Goal: Information Seeking & Learning: Learn about a topic

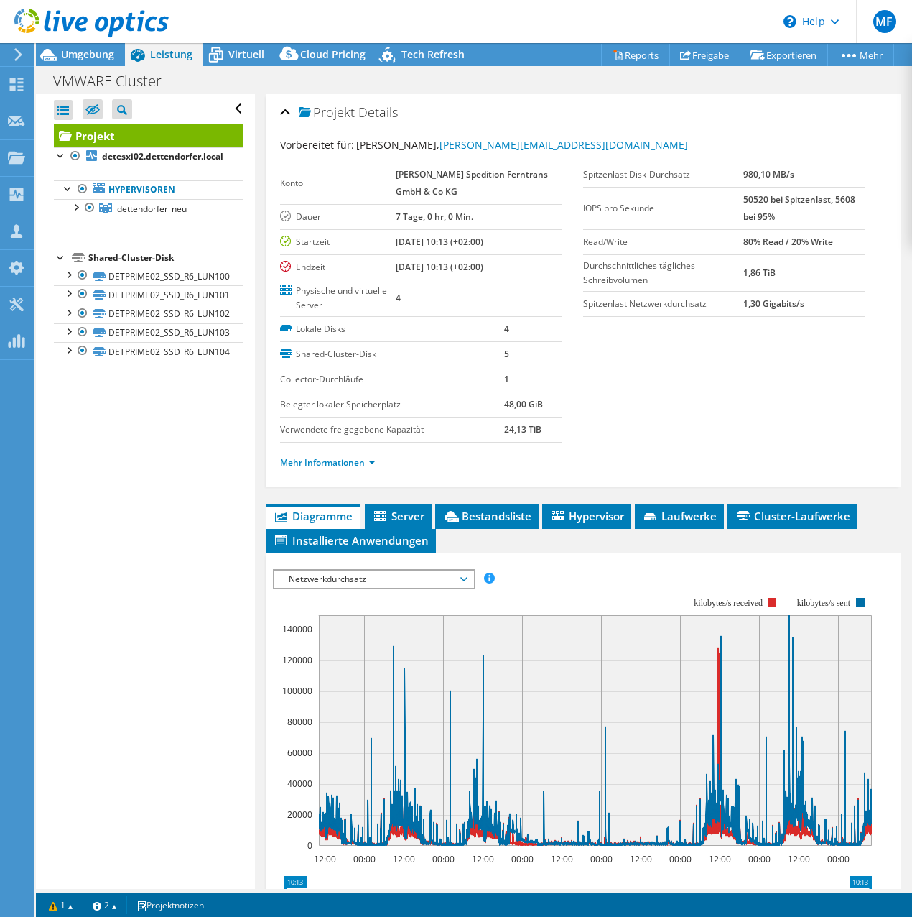
select select "EUFrankfurt"
select select "EUR"
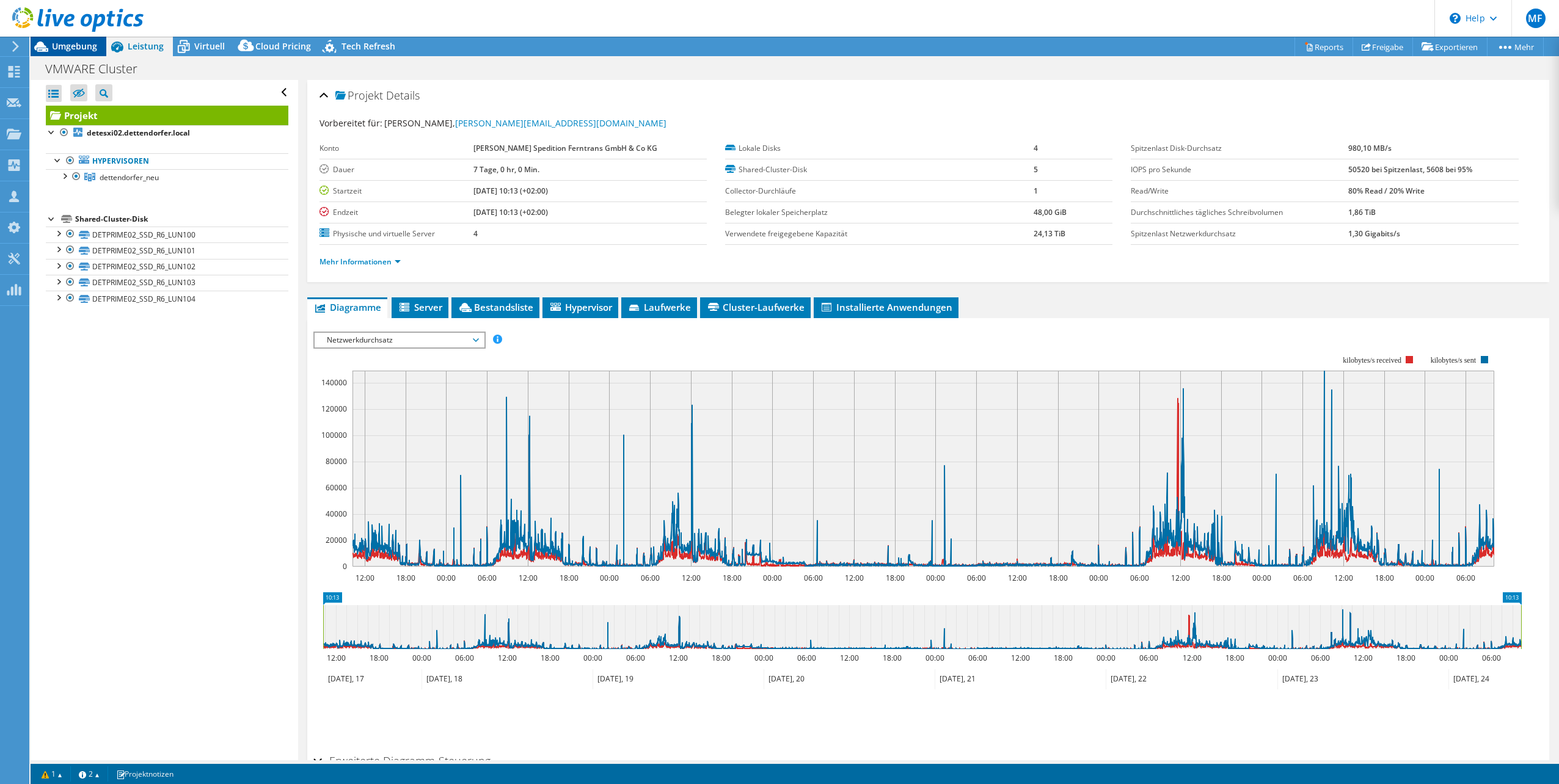
click at [75, 44] on span "Umgebung" at bounding box center [74, 46] width 45 height 12
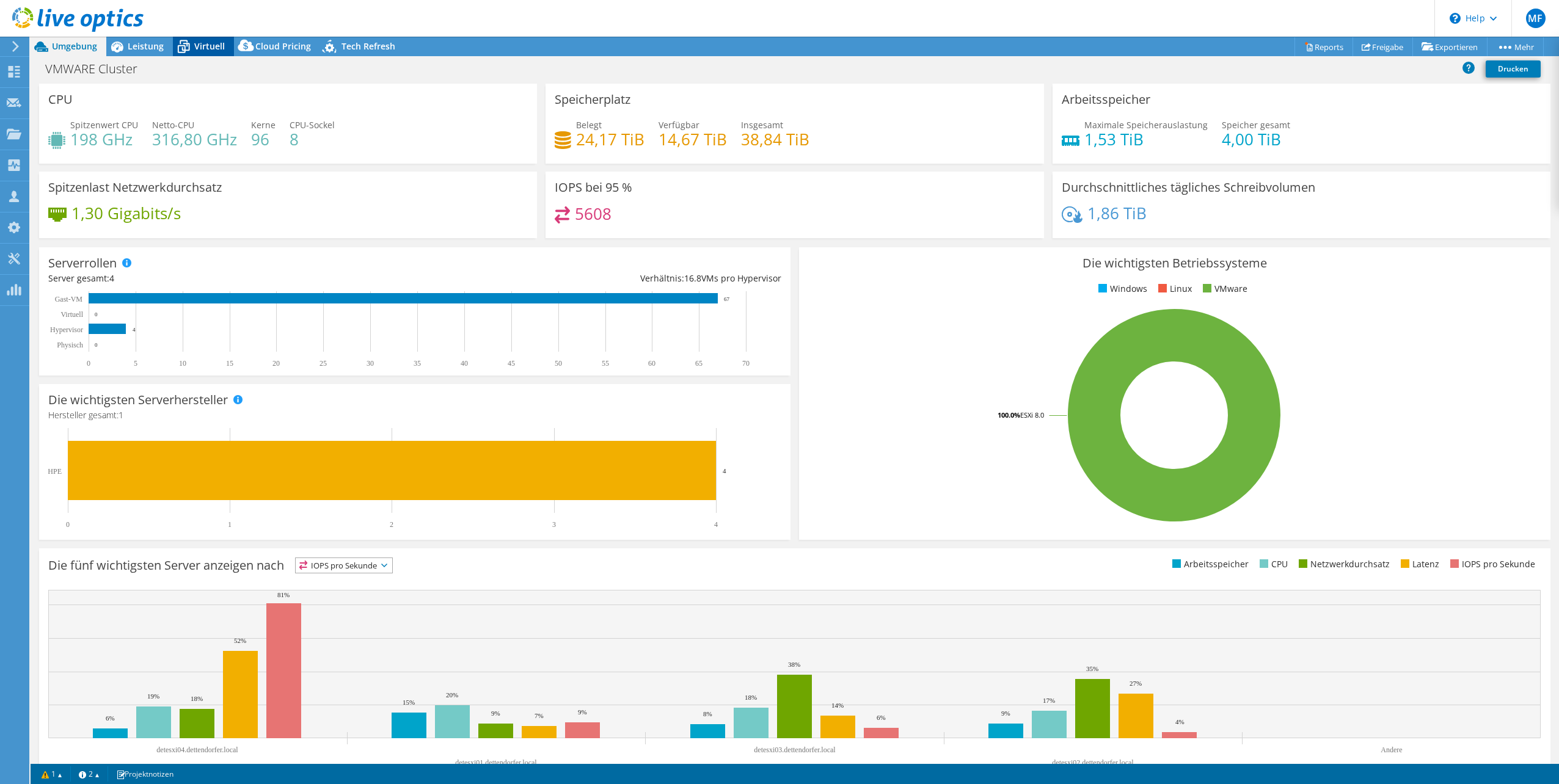
click at [196, 51] on span "Virtuell" at bounding box center [209, 46] width 31 height 12
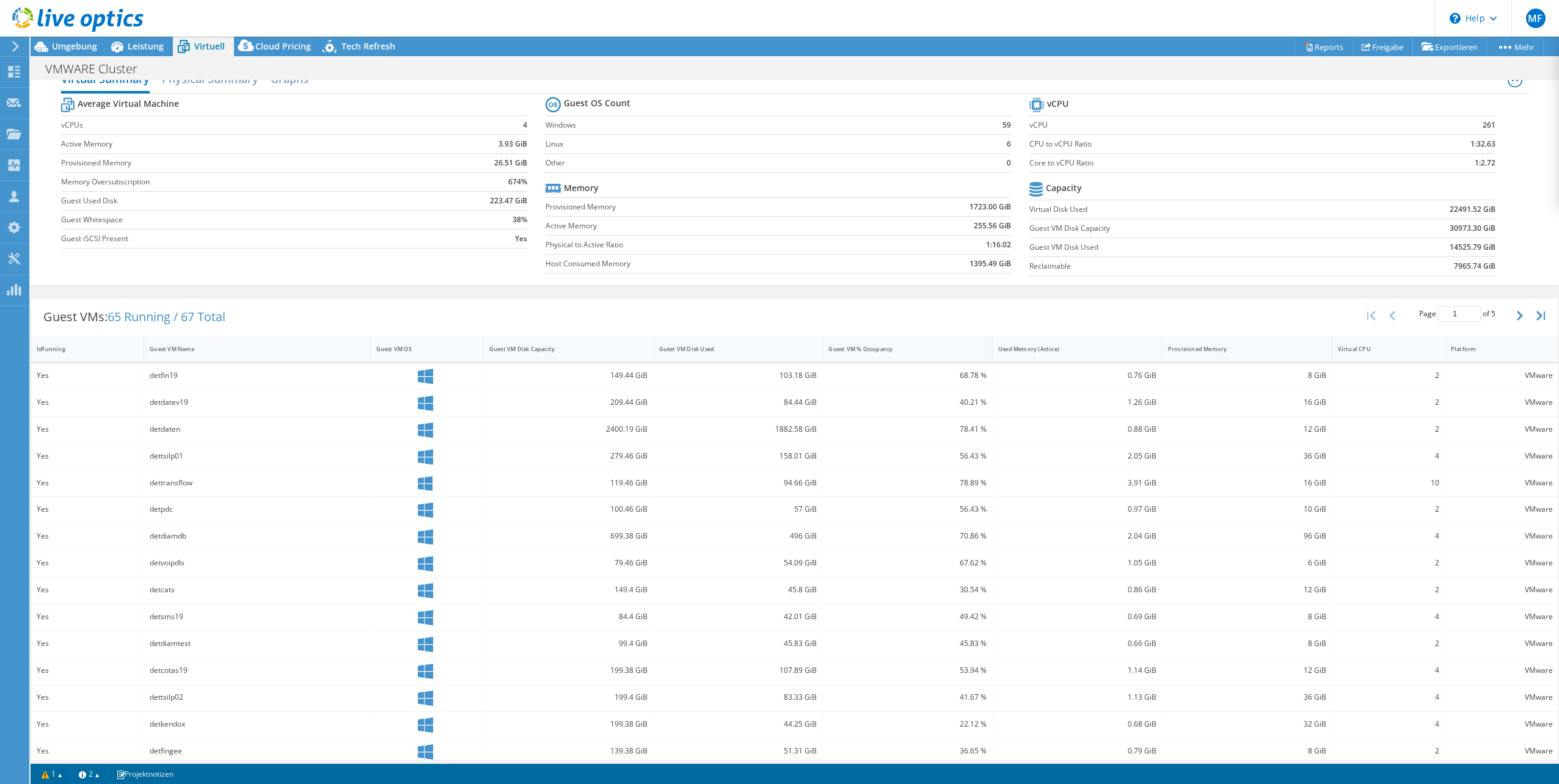
scroll to position [34, 0]
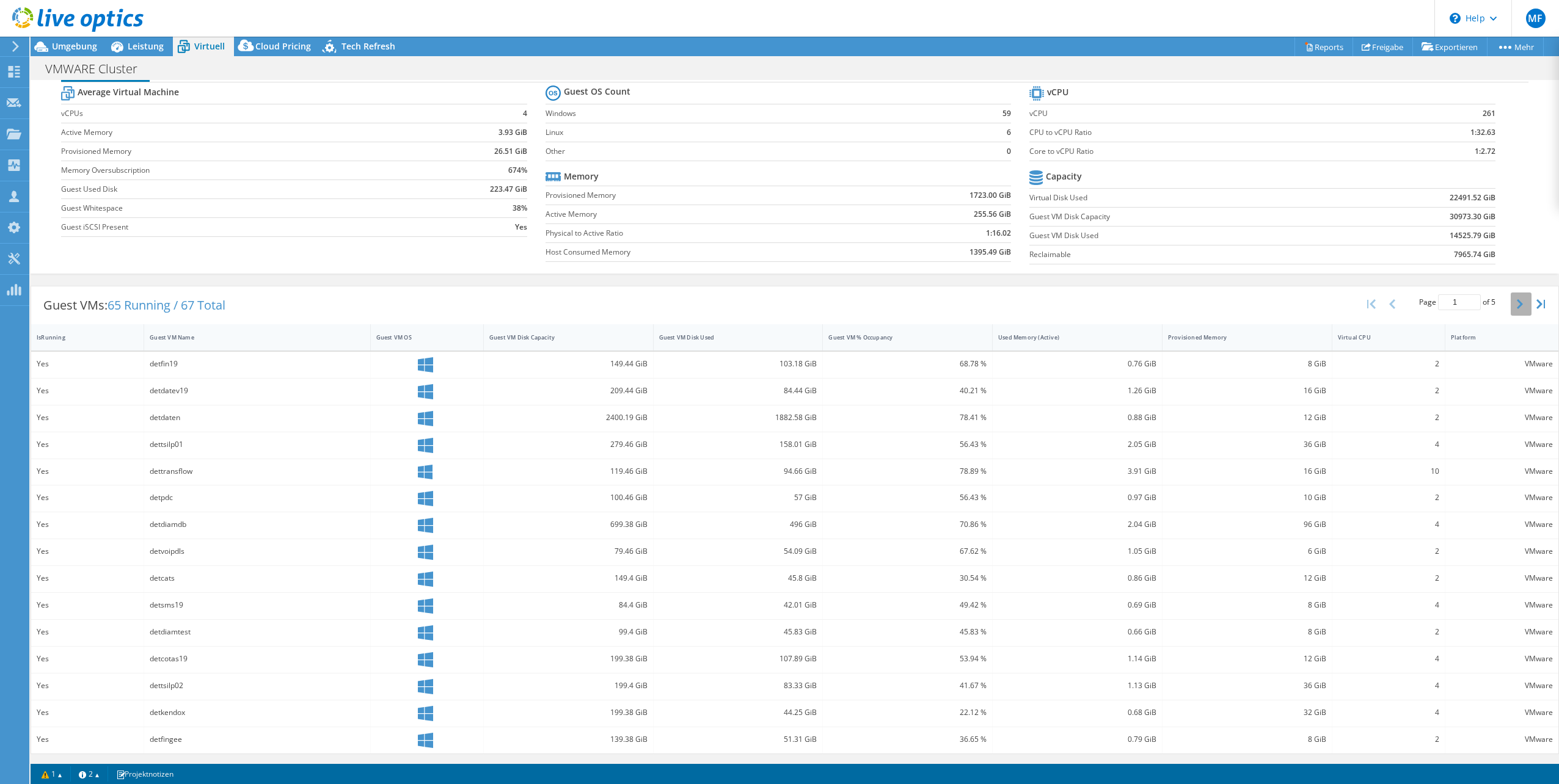
click at [776, 307] on icon "button" at bounding box center [1520, 304] width 6 height 9
type input "5"
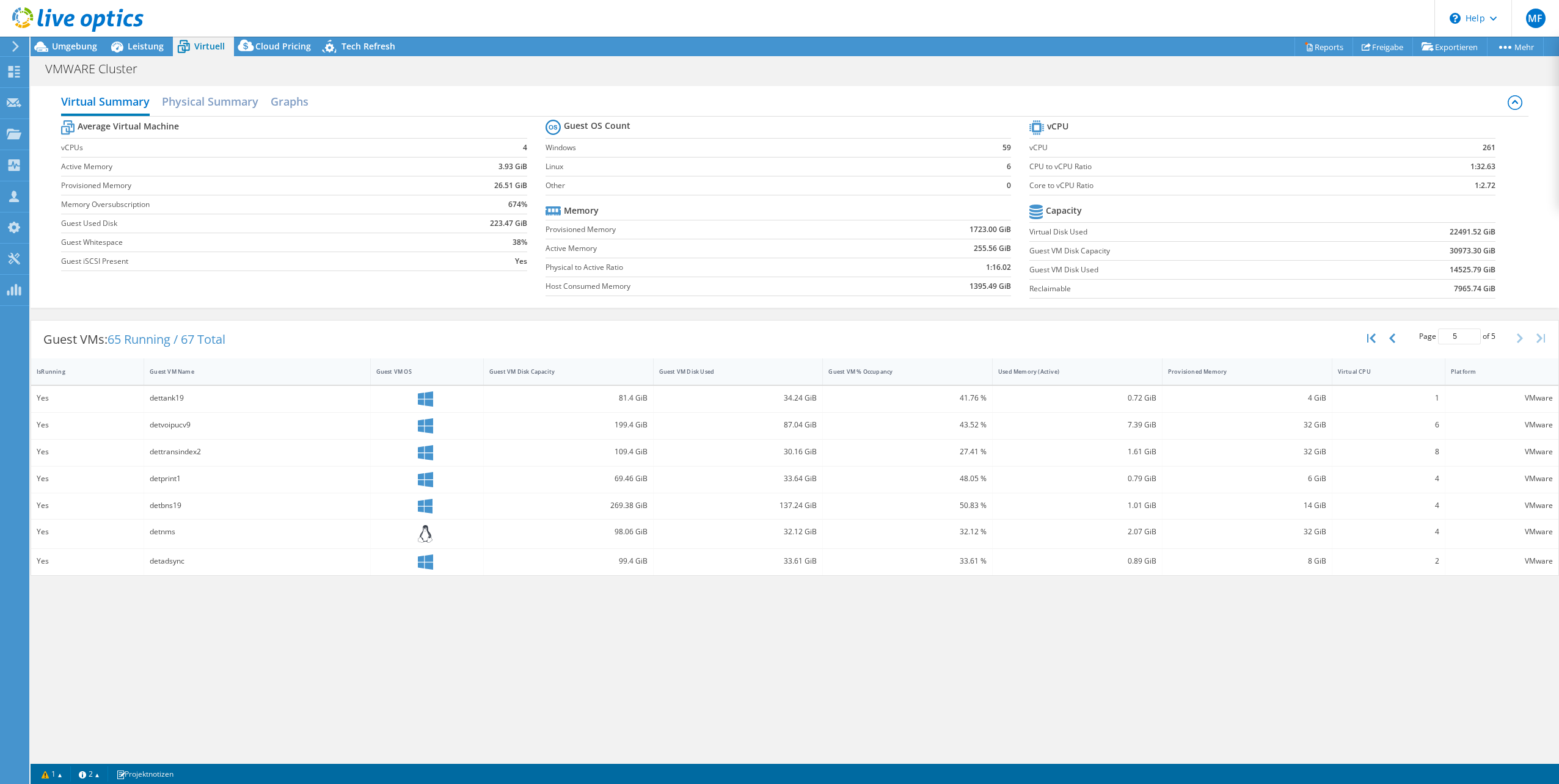
scroll to position [0, 0]
click at [776, 249] on b "255.56 GiB" at bounding box center [993, 248] width 37 height 12
drag, startPoint x: 987, startPoint y: 249, endPoint x: 900, endPoint y: 245, distance: 87.1
click at [776, 245] on td "255.56 GiB" at bounding box center [938, 248] width 146 height 19
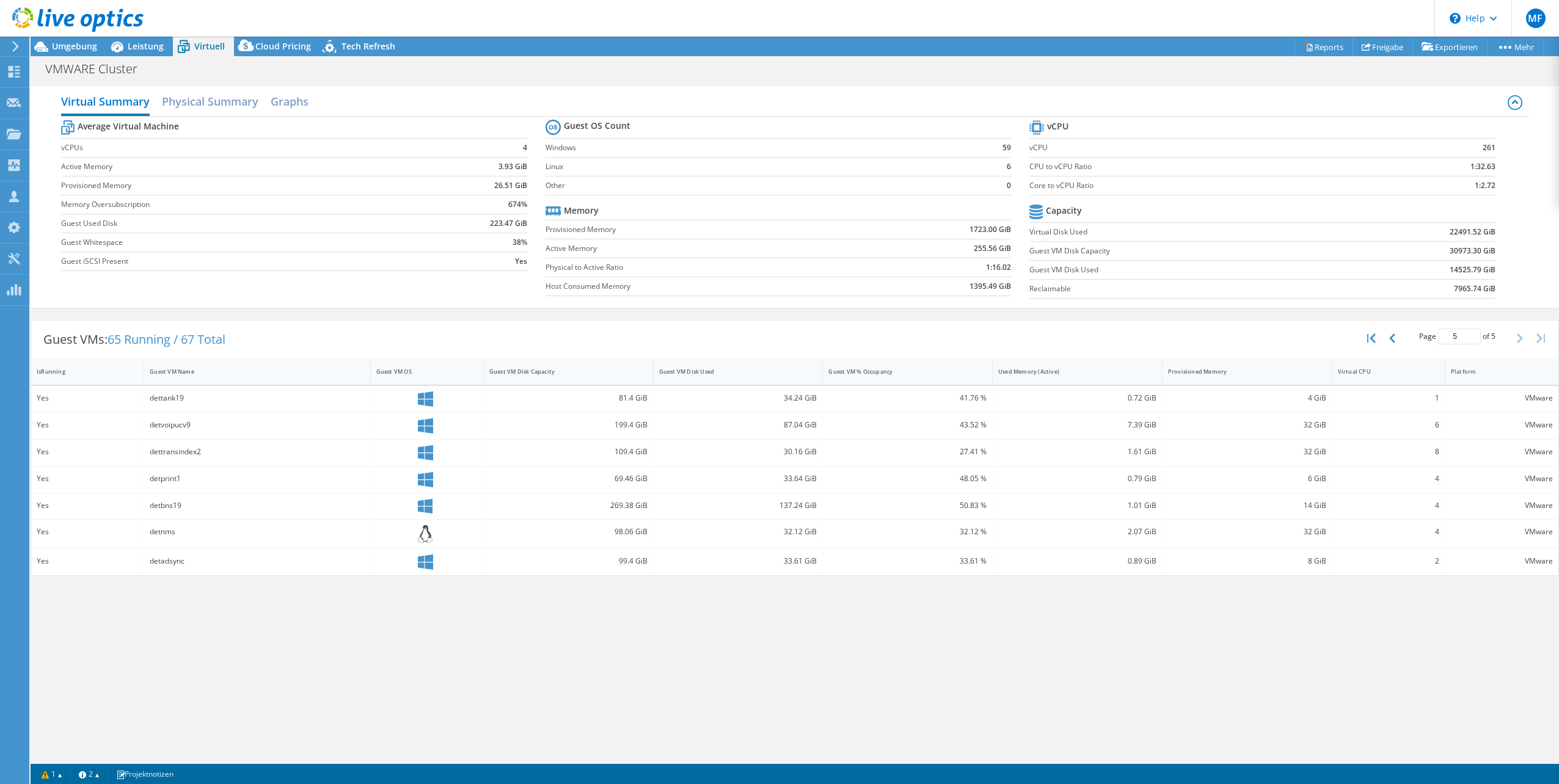
click at [776, 245] on td "255.56 GiB" at bounding box center [938, 248] width 146 height 19
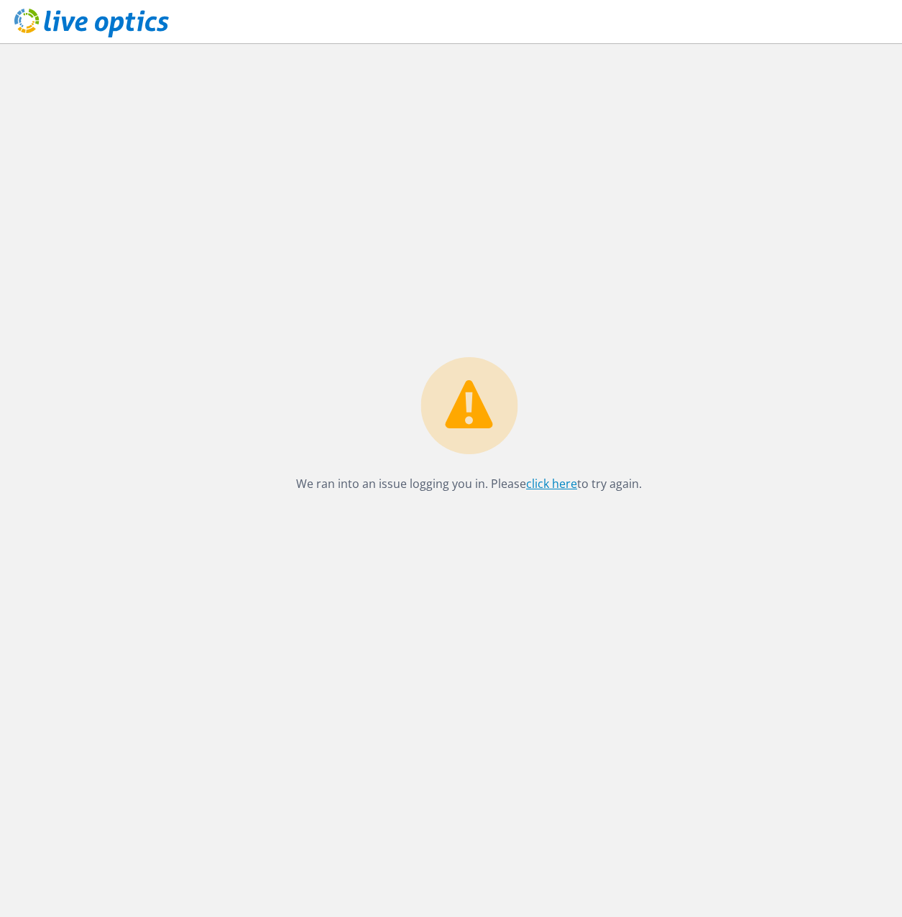
click at [556, 487] on link "click here" at bounding box center [551, 484] width 51 height 16
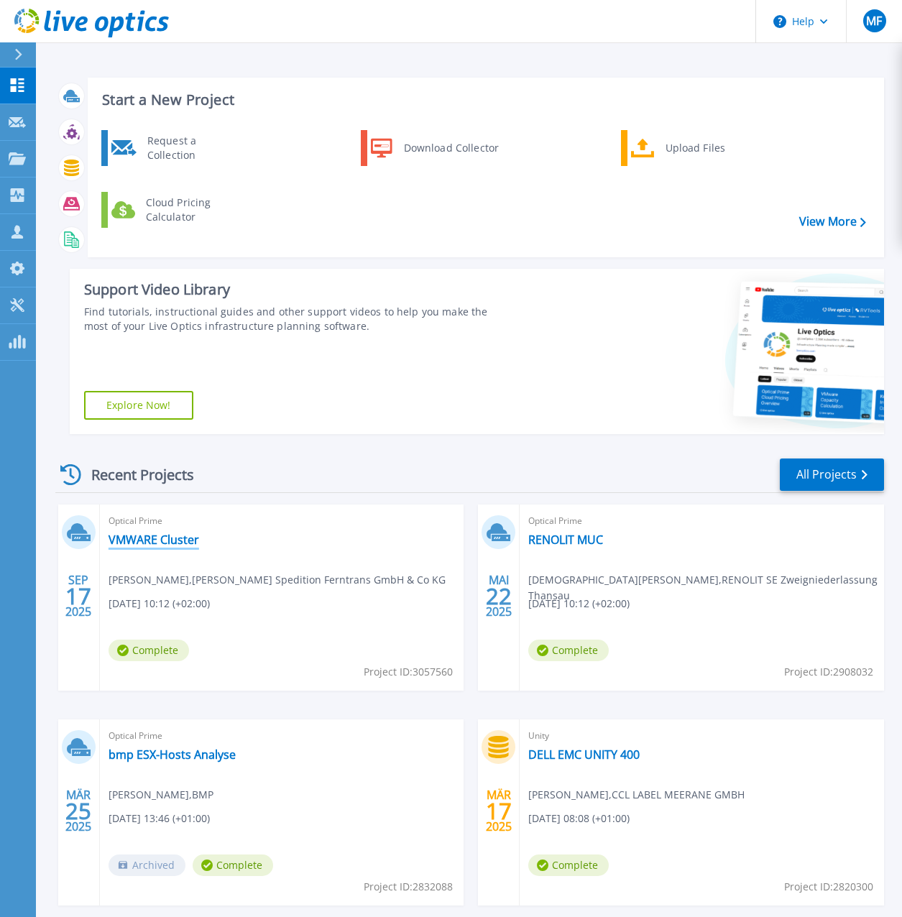
click at [171, 539] on link "VMWARE Cluster" at bounding box center [153, 539] width 91 height 14
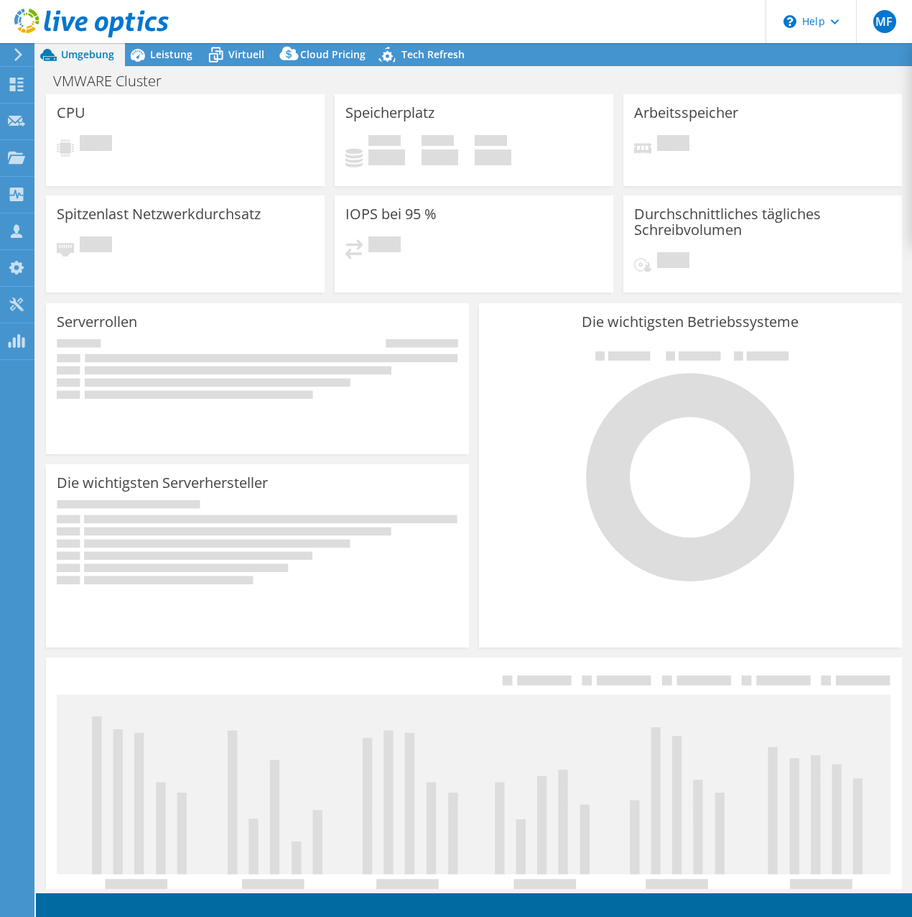
select select "EUFrankfurt"
select select "EUR"
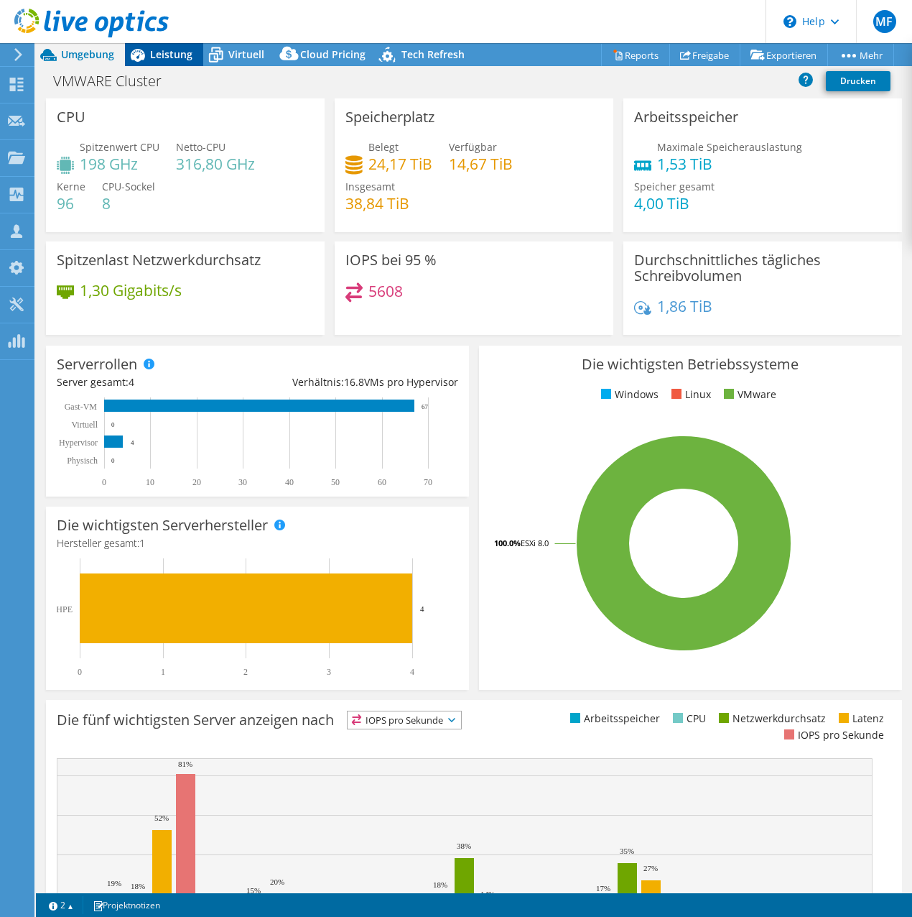
click at [173, 60] on span "Leistung" at bounding box center [171, 54] width 42 height 14
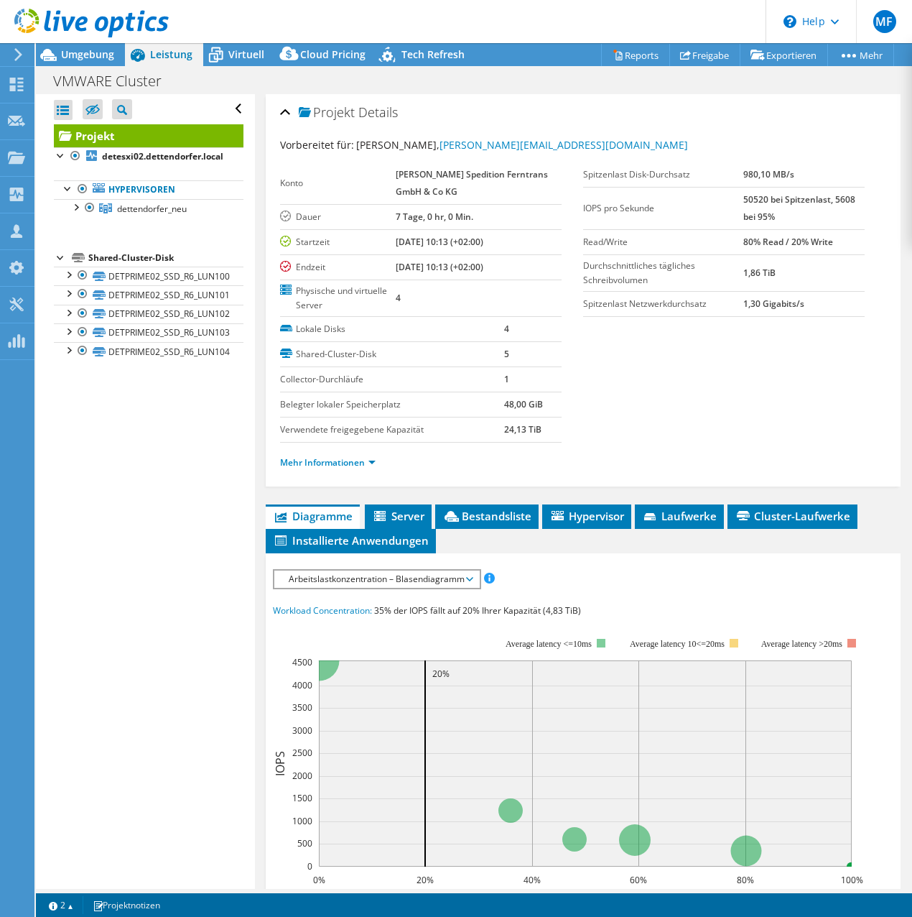
click at [143, 571] on div "Alle öffnen Alle schließen Ausgeschlossene Knoten verbergen Projektbaumfilter" at bounding box center [145, 491] width 218 height 795
click at [454, 586] on span "Arbeitslastkonzentration – Blasendiagramm" at bounding box center [377, 578] width 190 height 17
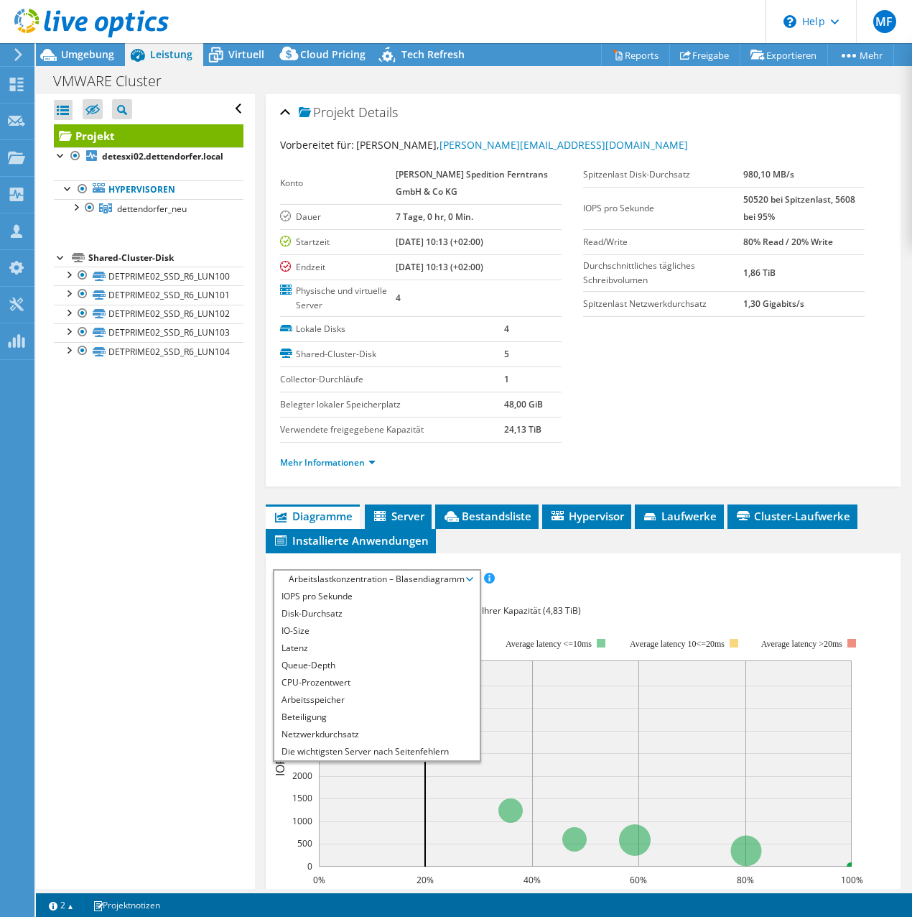
click at [127, 549] on div "Alle öffnen Alle schließen Ausgeschlossene Knoten verbergen Projektbaumfilter" at bounding box center [145, 491] width 218 height 795
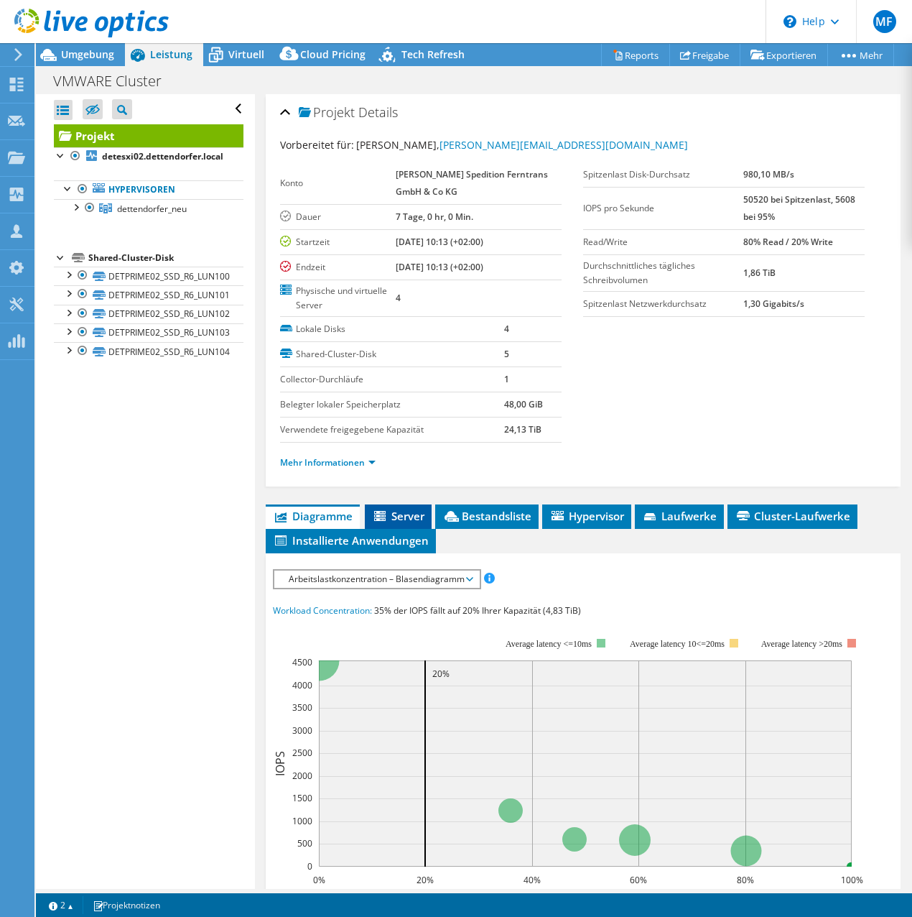
click at [409, 521] on span "Server" at bounding box center [398, 516] width 52 height 14
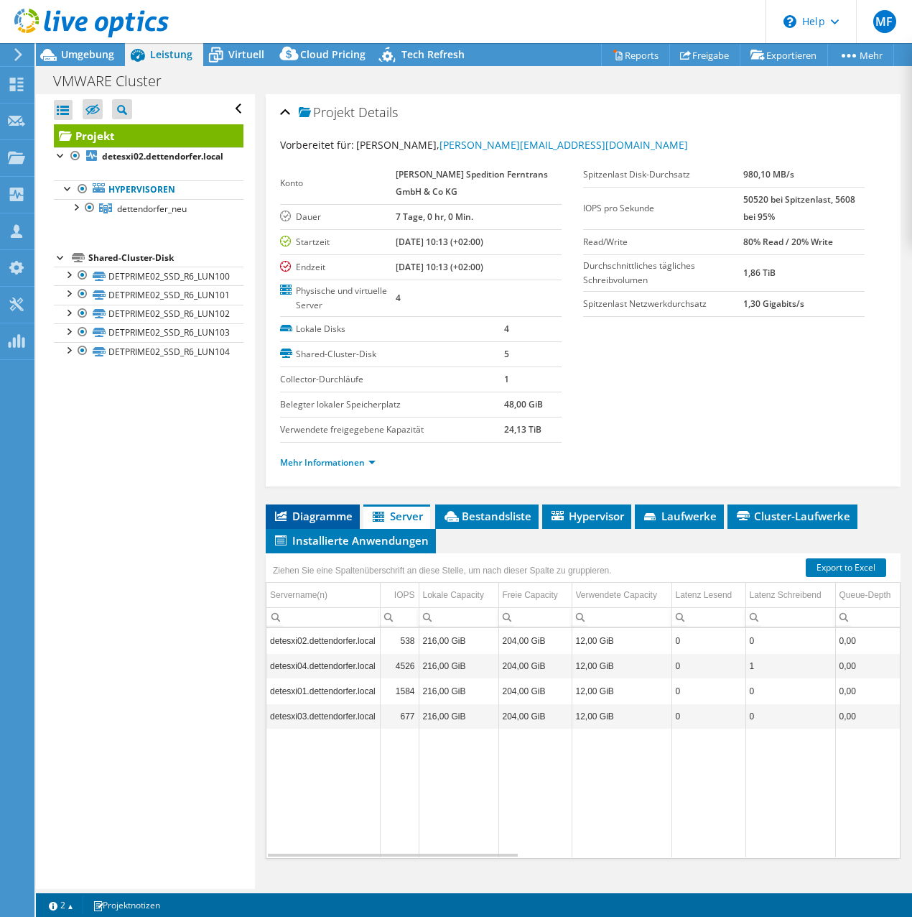
click at [318, 514] on span "Diagramme" at bounding box center [313, 516] width 80 height 14
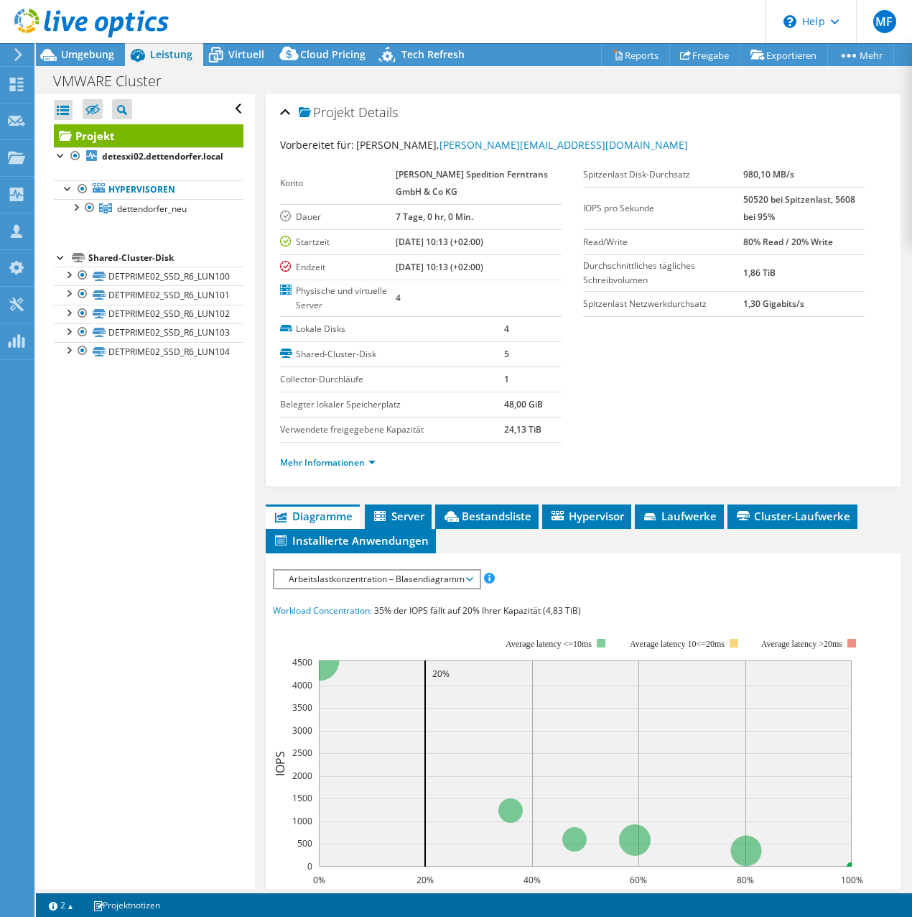
click at [356, 584] on span "Arbeitslastkonzentration – Blasendiagramm" at bounding box center [377, 578] width 190 height 17
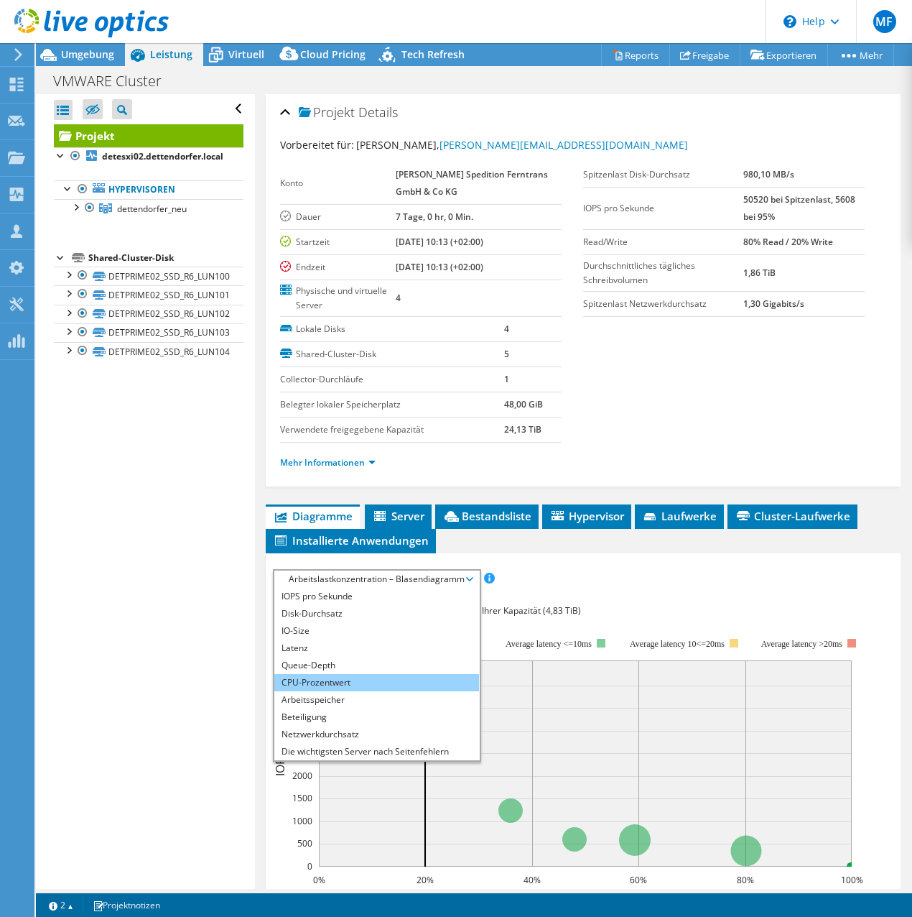
click at [317, 678] on li "CPU-Prozentwert" at bounding box center [376, 682] width 205 height 17
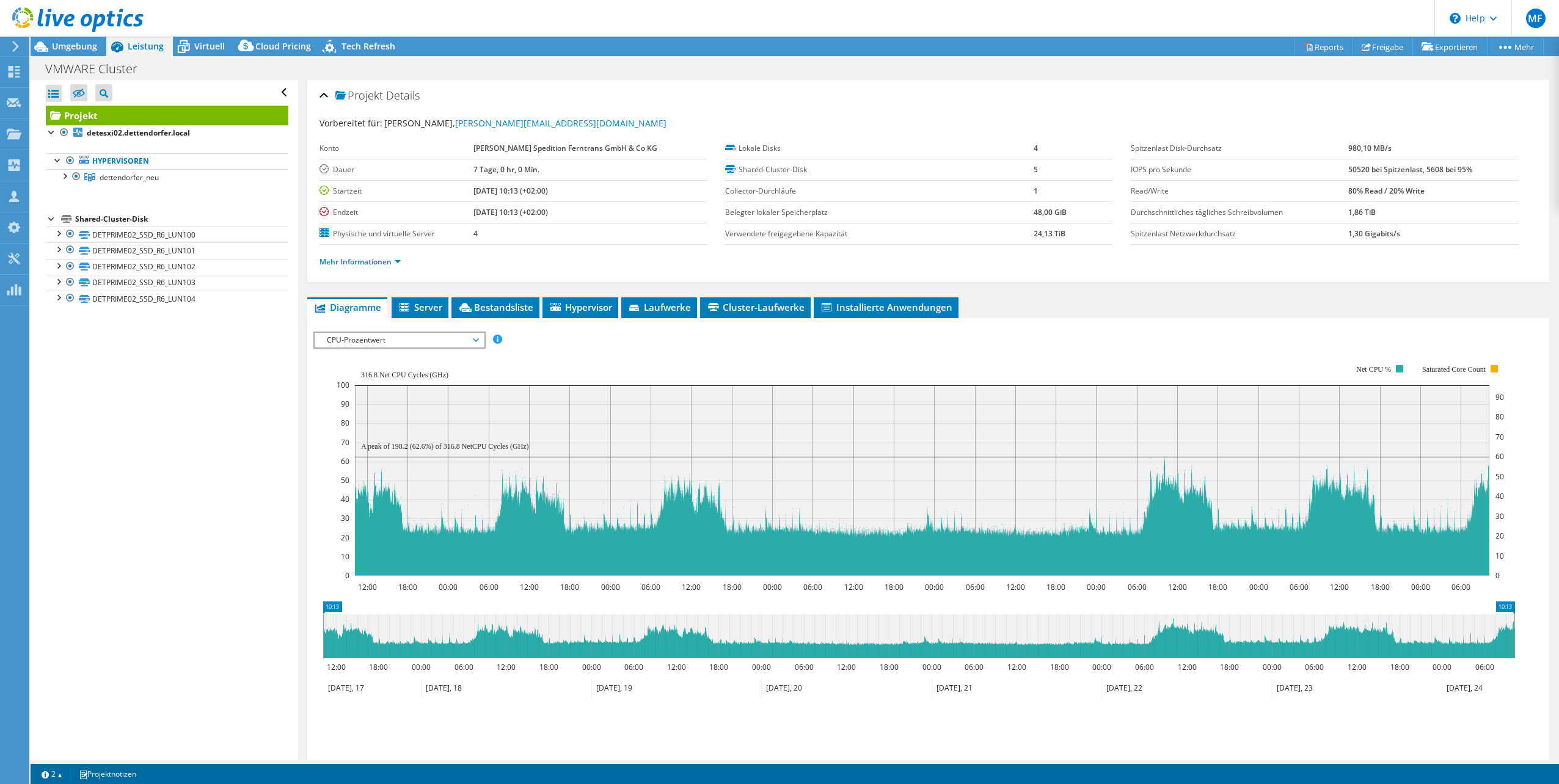
click at [196, 426] on div "Alle öffnen Alle schließen Ausgeschlossene Knoten verbergen Projektbaumfilter" at bounding box center [164, 420] width 267 height 680
click at [403, 310] on icon at bounding box center [404, 307] width 9 height 9
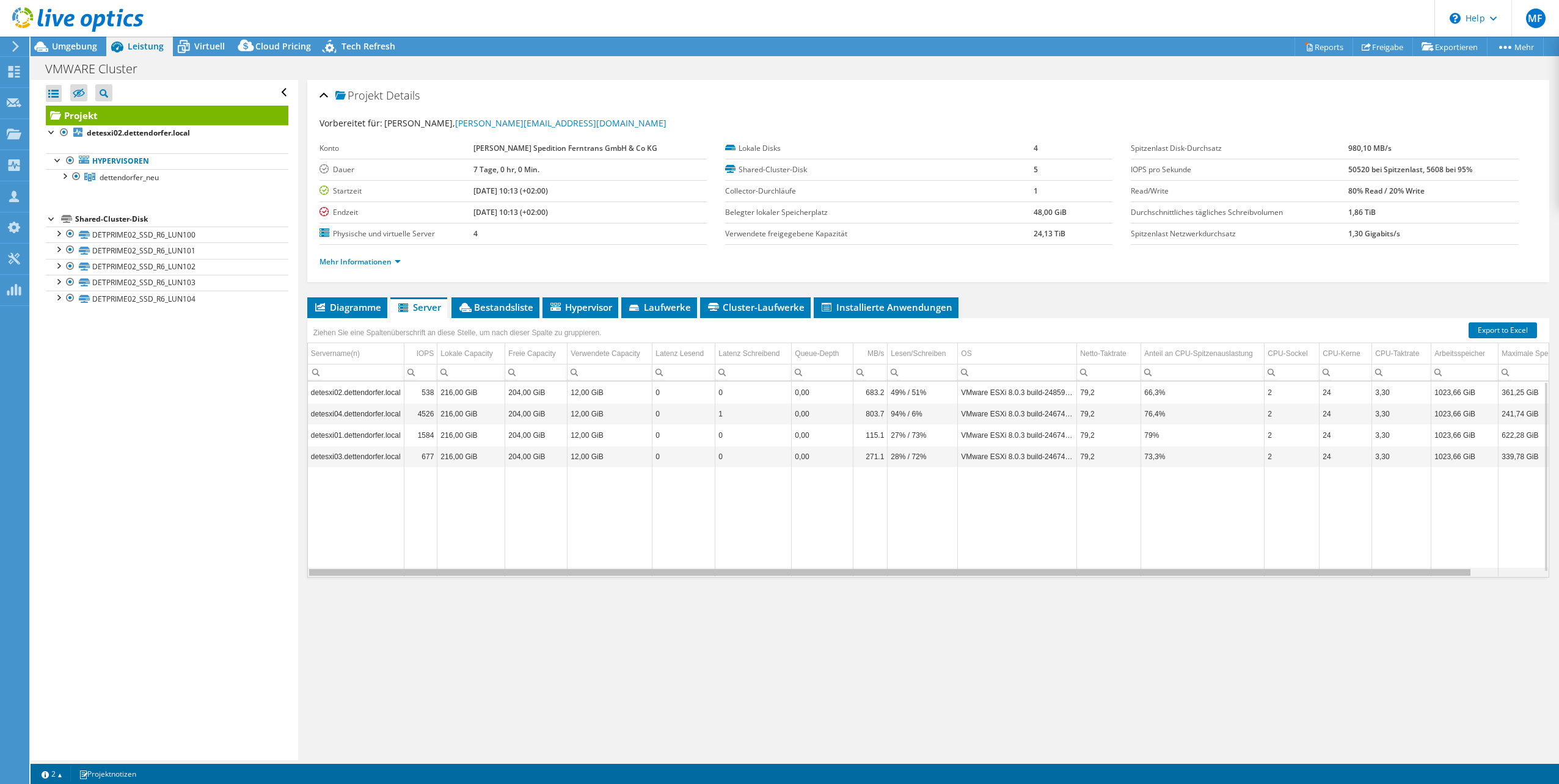
drag, startPoint x: 1189, startPoint y: 575, endPoint x: 866, endPoint y: 571, distance: 323.0
click at [776, 571] on body "MF Teammitglied Michael Fischhold michael.fischhold@acp.de ACP IT Solutions AG …" at bounding box center [779, 392] width 1559 height 784
